Goal: Transaction & Acquisition: Book appointment/travel/reservation

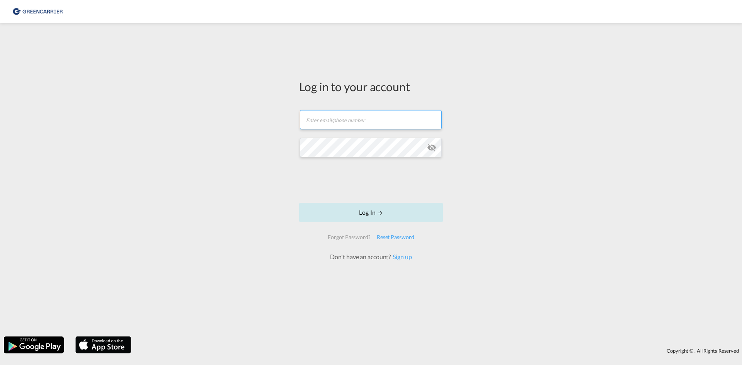
type input "[EMAIL_ADDRESS][DOMAIN_NAME]"
click at [373, 217] on button "Log In" at bounding box center [371, 212] width 144 height 19
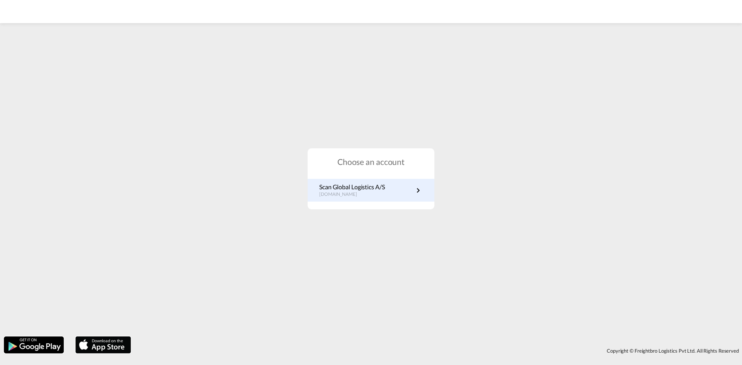
click at [426, 183] on div "Scan Global Logistics A/S dk.portal.greencarrier.com" at bounding box center [371, 190] width 127 height 23
click at [420, 193] on md-icon "icon-chevron-right" at bounding box center [418, 190] width 9 height 9
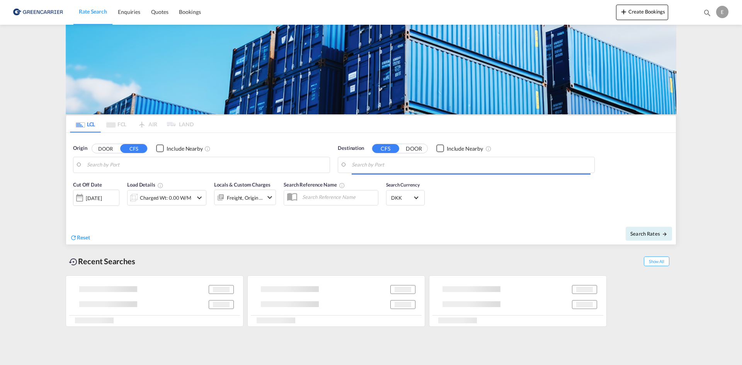
type input "DK-5610, Assens"
type input "[GEOGRAPHIC_DATA], SH, CNSHA"
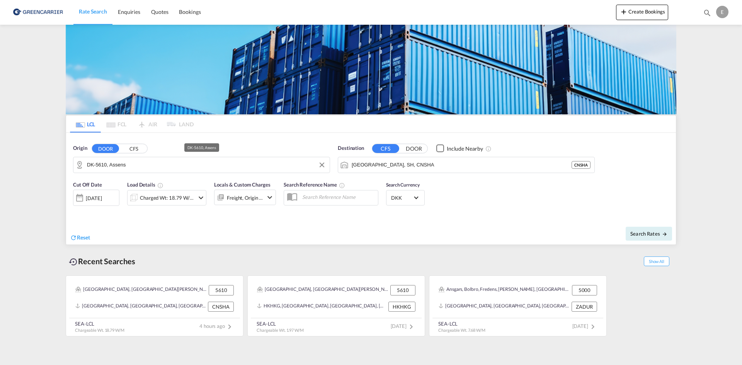
click at [161, 166] on input "DK-5610, Assens" at bounding box center [206, 165] width 239 height 12
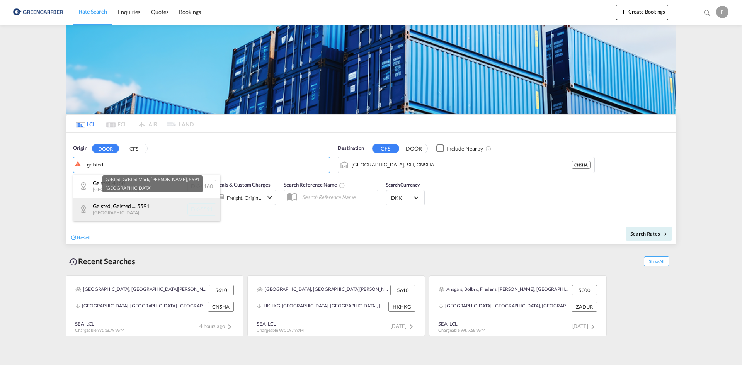
click at [163, 206] on div "Gelsted, Gelsted ... , 5591 [GEOGRAPHIC_DATA] DK-5591" at bounding box center [146, 209] width 147 height 23
type input "DK-5591, Gelsted, Gelsted Mark, Gelstedskov"
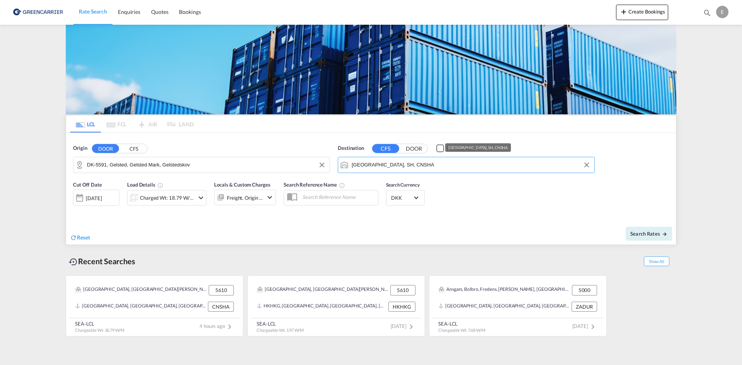
click at [431, 166] on input "[GEOGRAPHIC_DATA], SH, CNSHA" at bounding box center [471, 165] width 239 height 12
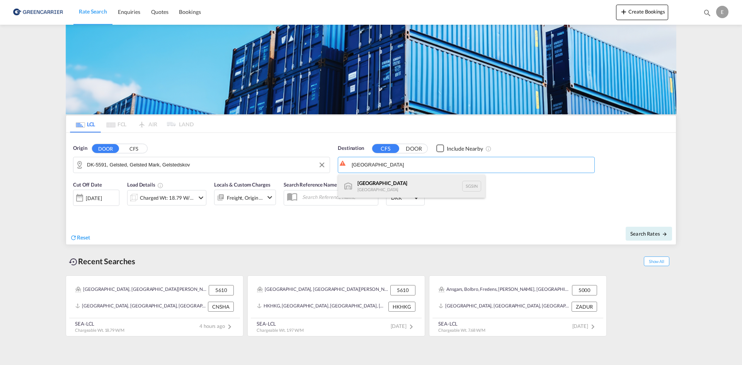
click at [425, 184] on div "Singapore [GEOGRAPHIC_DATA] [GEOGRAPHIC_DATA]" at bounding box center [411, 186] width 147 height 23
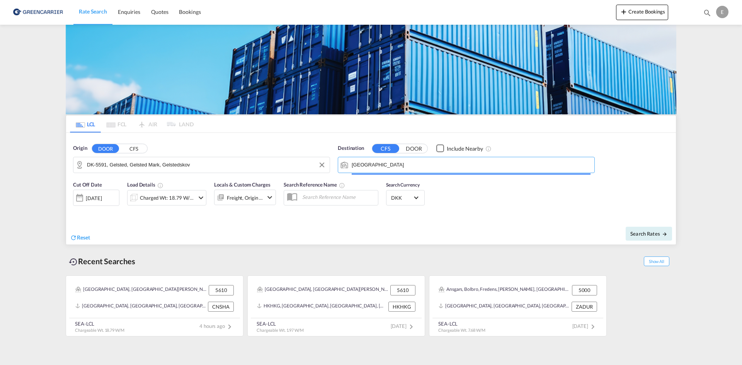
type input "[GEOGRAPHIC_DATA], SGSIN"
click at [200, 199] on md-icon "icon-chevron-down" at bounding box center [200, 197] width 9 height 9
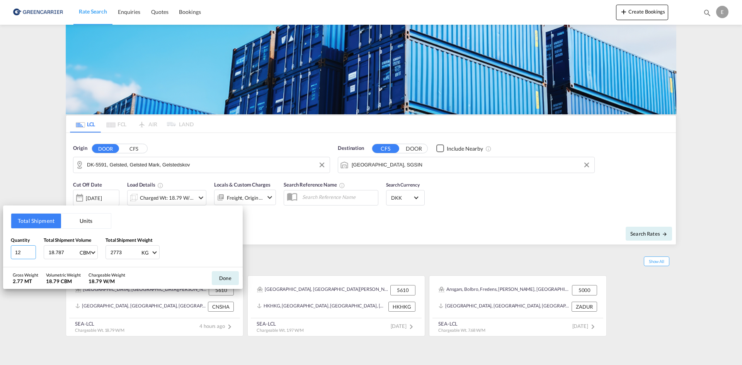
drag, startPoint x: 27, startPoint y: 251, endPoint x: -32, endPoint y: 251, distance: 59.1
click at [0, 251] on html "Rate Search Enquiries Quotes Bookings Rate Search Enquiries" at bounding box center [371, 182] width 742 height 365
type input "4"
click at [67, 253] on input "18.787" at bounding box center [63, 252] width 31 height 13
drag, startPoint x: 58, startPoint y: 251, endPoint x: 22, endPoint y: 247, distance: 36.2
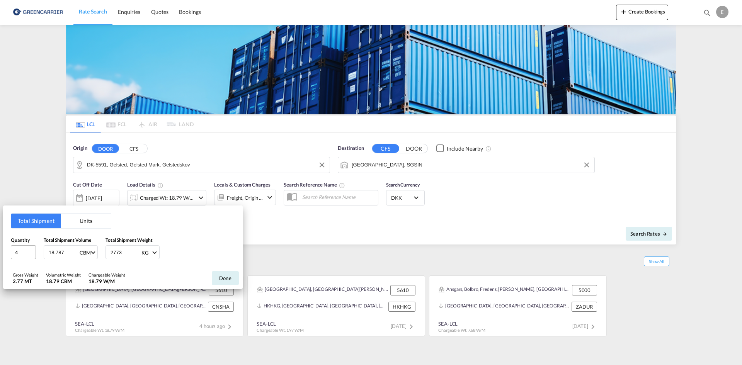
click at [24, 247] on div "Quantity 4 Total Shipment Volume 18.787 CBM CBM CFT Total Shipment Weight 2773 …" at bounding box center [123, 248] width 224 height 23
type input "11.37"
type input "441"
click at [221, 278] on button "Done" at bounding box center [225, 278] width 27 height 14
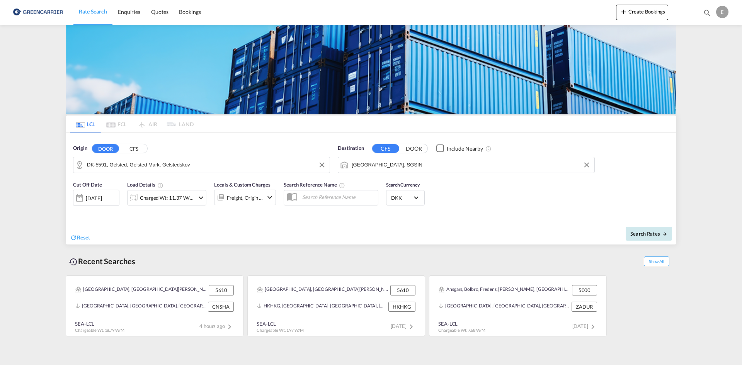
click at [640, 236] on span "Search Rates" at bounding box center [648, 234] width 37 height 6
type input "5591 to SGSIN / [DATE]"
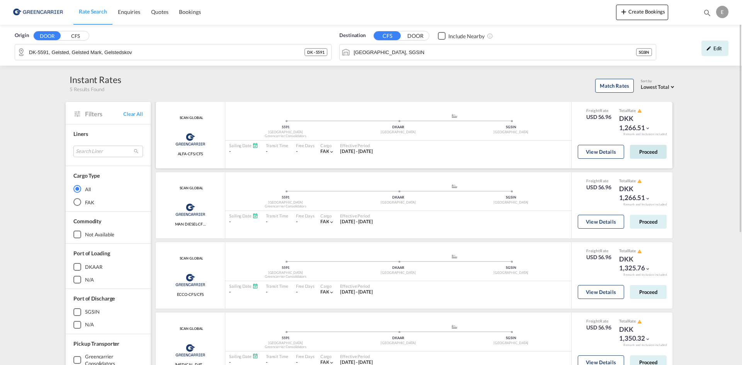
click at [651, 150] on button "Proceed" at bounding box center [648, 152] width 37 height 14
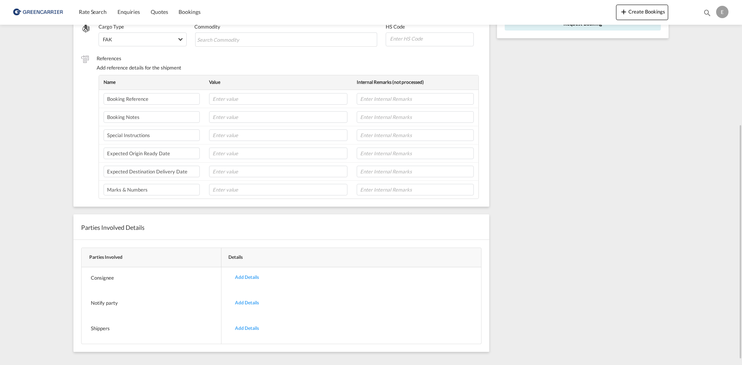
scroll to position [116, 0]
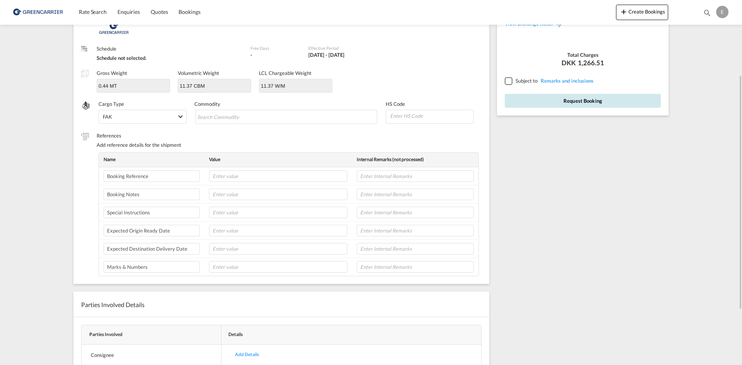
click at [558, 104] on button "Request Booking" at bounding box center [583, 101] width 156 height 14
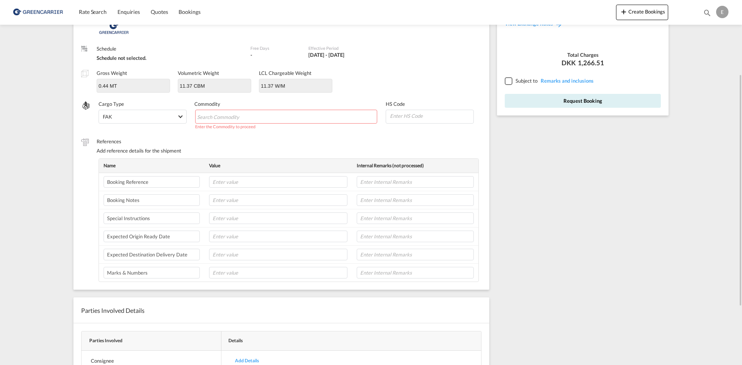
click at [271, 116] on md-chips-wrap "Chips container with autocompletion. Enter the text area, type text to search, …" at bounding box center [286, 117] width 182 height 14
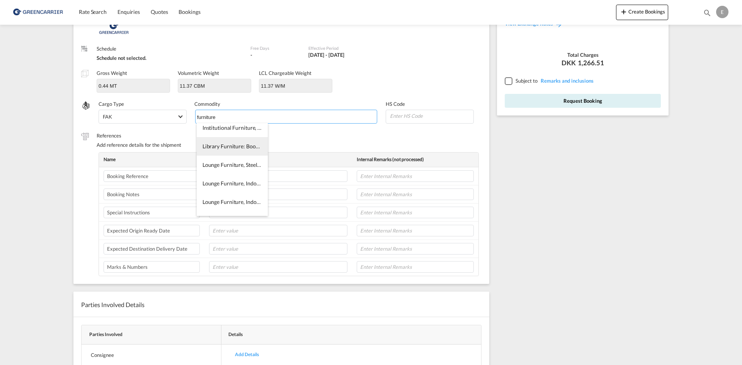
scroll to position [240, 0]
type input "furniture"
click at [246, 157] on li "Lounge Furniture, Steel, Indoor" at bounding box center [232, 152] width 71 height 19
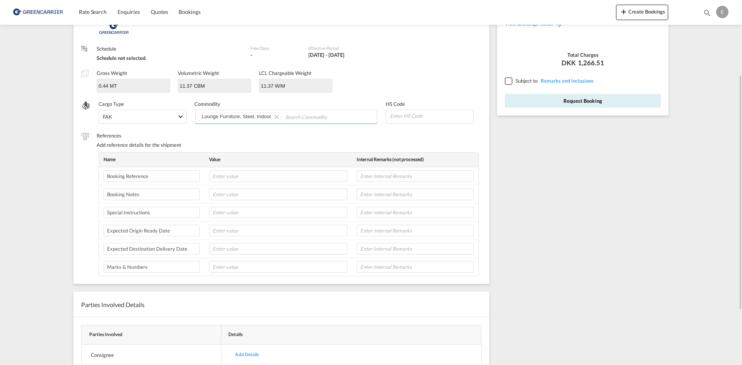
click at [389, 136] on label "References" at bounding box center [289, 135] width 385 height 7
click at [614, 98] on button "Request Booking" at bounding box center [583, 101] width 156 height 14
click at [512, 82] on div at bounding box center [508, 80] width 7 height 7
click at [573, 106] on button "Request Booking" at bounding box center [583, 101] width 156 height 14
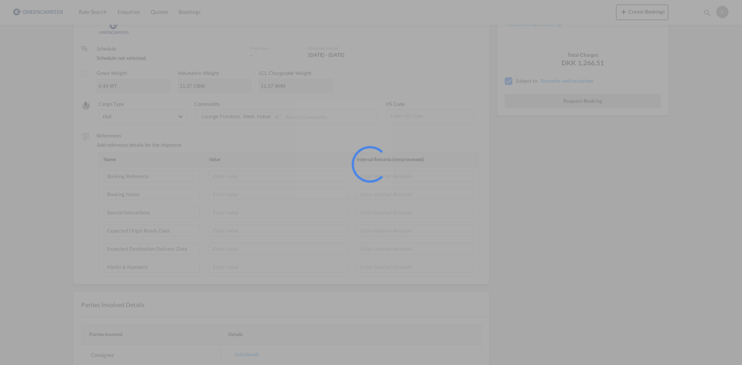
scroll to position [0, 0]
